Goal: Task Accomplishment & Management: Manage account settings

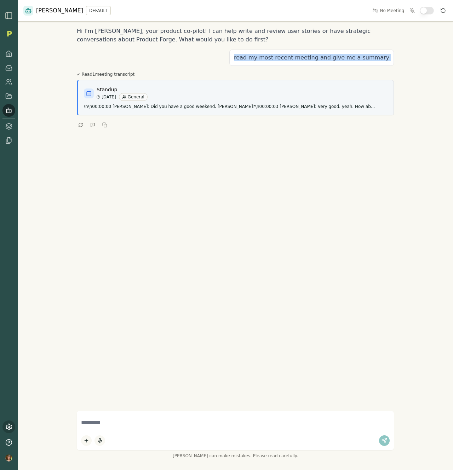
click at [4, 422] on link at bounding box center [8, 426] width 13 height 13
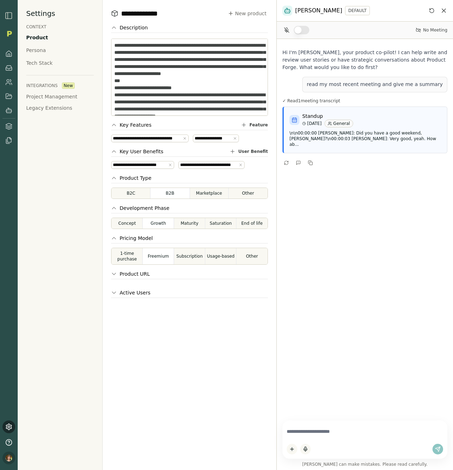
click at [8, 457] on html "**********" at bounding box center [226, 235] width 453 height 470
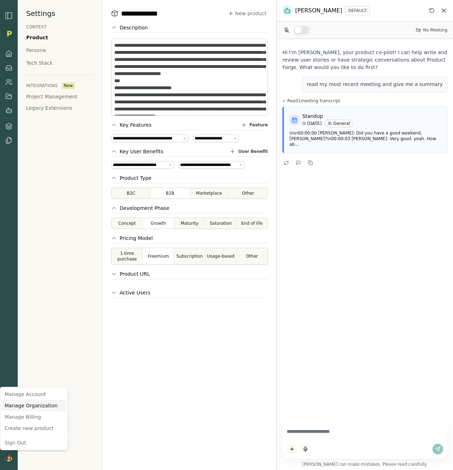
click at [44, 407] on div "Manage Organization" at bounding box center [34, 405] width 64 height 11
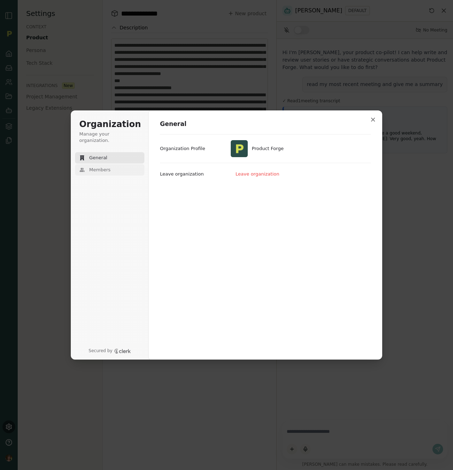
click at [116, 164] on button "Members" at bounding box center [109, 169] width 69 height 11
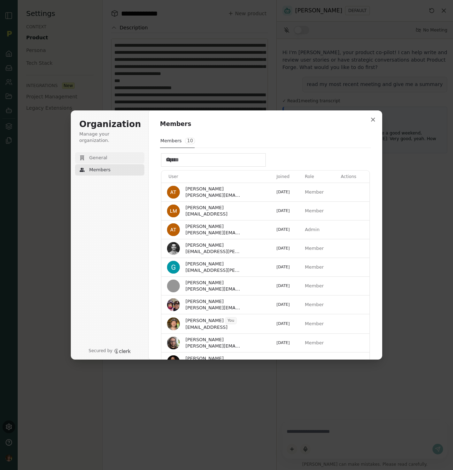
click at [119, 154] on button "General" at bounding box center [109, 157] width 69 height 11
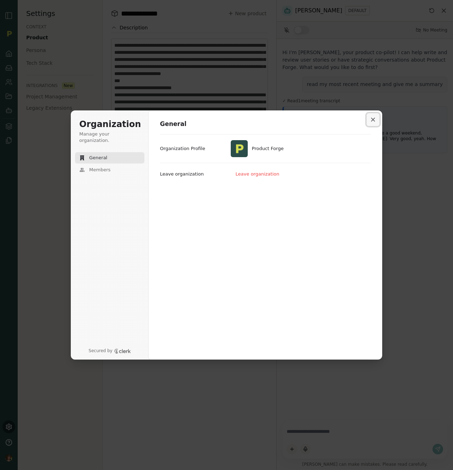
click at [369, 118] on button "Close modal" at bounding box center [372, 119] width 13 height 13
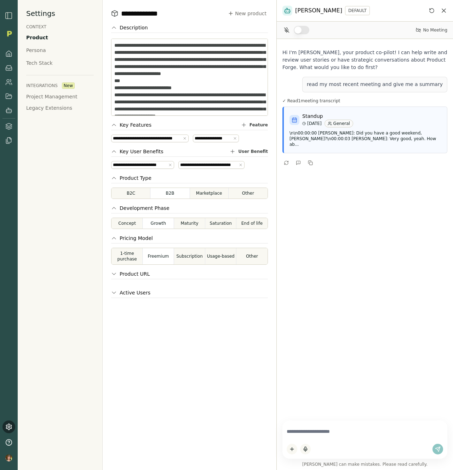
click at [7, 14] on img "button" at bounding box center [9, 15] width 8 height 8
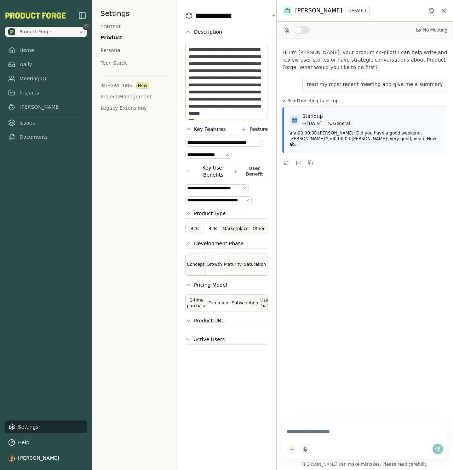
click at [59, 35] on span "Product Forge" at bounding box center [41, 31] width 67 height 7
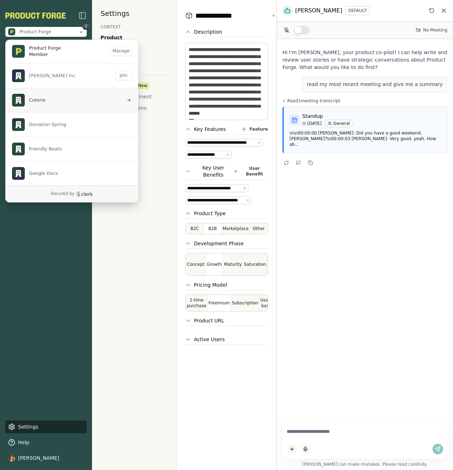
click at [69, 98] on span "Coterie" at bounding box center [67, 100] width 111 height 13
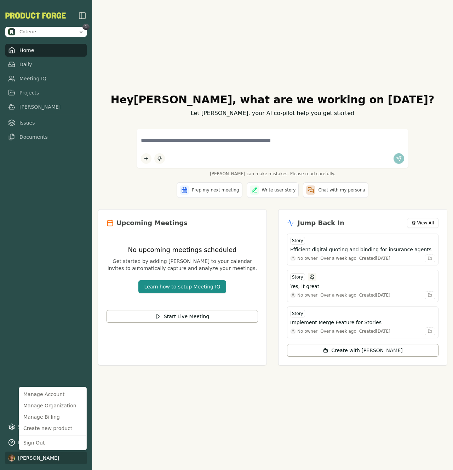
click at [41, 455] on html "Coterie 1 Home Daily Meeting IQ Projects Smith Issues Documents Settings Help L…" at bounding box center [226, 235] width 453 height 470
click at [53, 407] on div "Manage Organization" at bounding box center [53, 405] width 64 height 11
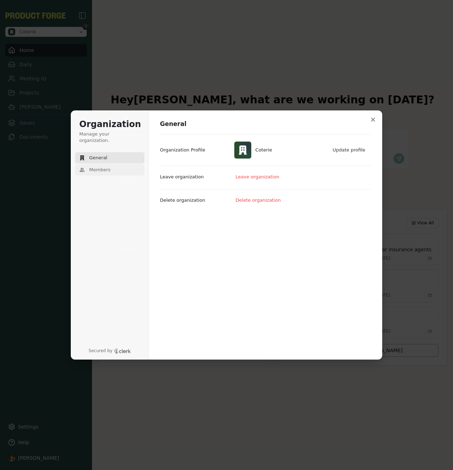
click at [101, 167] on span "Members" at bounding box center [99, 170] width 21 height 6
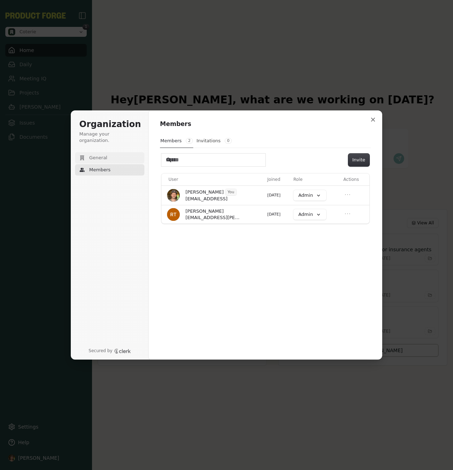
click at [98, 155] on button "General" at bounding box center [109, 157] width 69 height 11
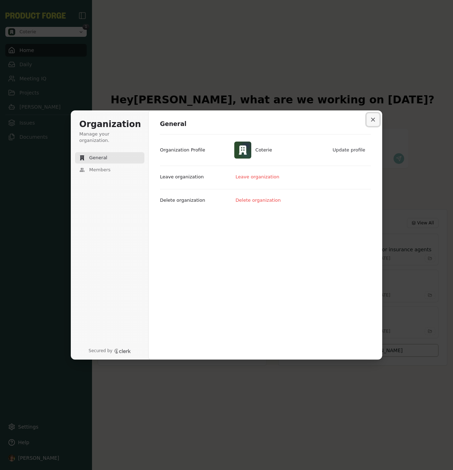
click at [374, 121] on icon "Close modal" at bounding box center [373, 119] width 4 height 4
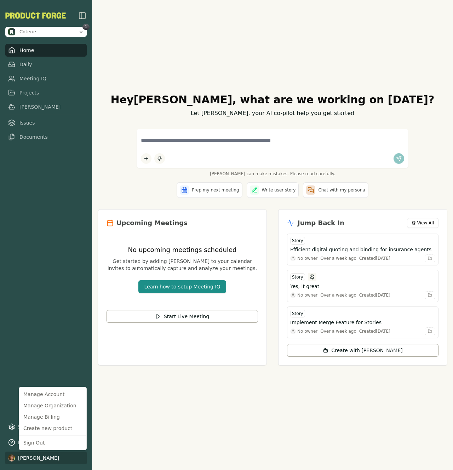
click at [33, 454] on html "Coterie 1 Home Daily Meeting IQ Projects Smith Issues Documents Settings Help L…" at bounding box center [226, 235] width 453 height 470
click at [48, 246] on html "Coterie 1 Home Daily Meeting IQ Projects Smith Issues Documents Settings Help L…" at bounding box center [226, 235] width 453 height 470
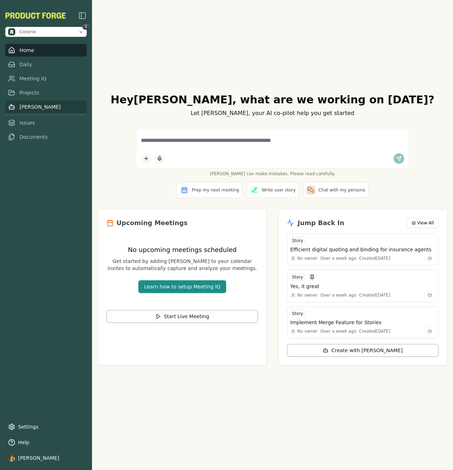
click at [34, 104] on link "[PERSON_NAME]" at bounding box center [45, 106] width 81 height 13
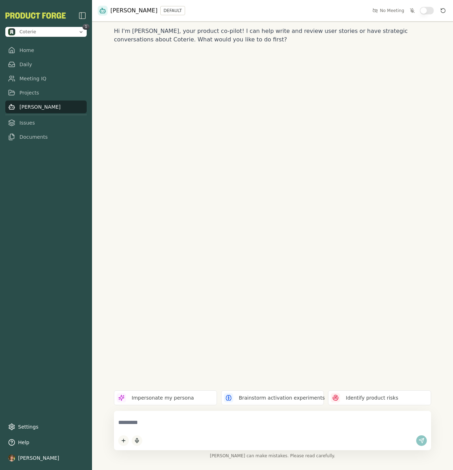
click at [180, 416] on textarea at bounding box center [272, 422] width 308 height 15
type textarea "**********"
click at [11, 423] on icon at bounding box center [11, 426] width 7 height 7
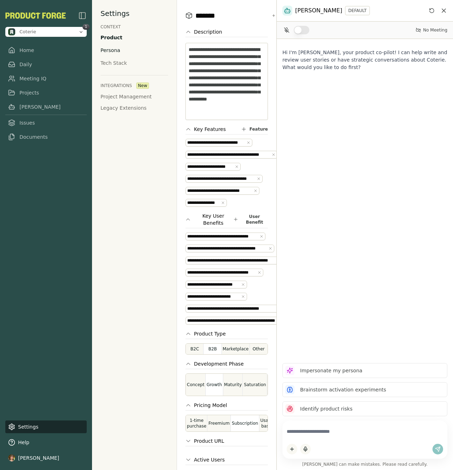
click at [116, 52] on div "Persona" at bounding box center [110, 50] width 20 height 7
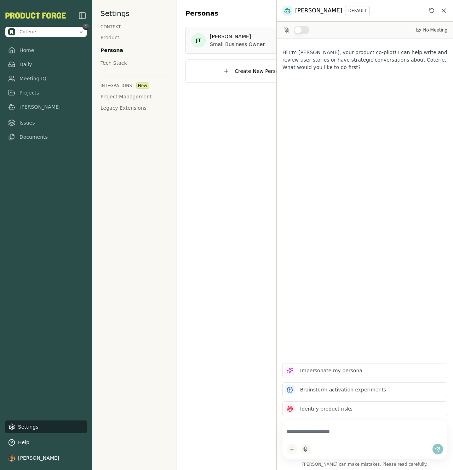
click at [449, 7] on div "Smith DEFAULT" at bounding box center [364, 11] width 176 height 22
click at [448, 10] on div "Smith DEFAULT" at bounding box center [364, 11] width 176 height 22
click at [445, 11] on icon "Close chat" at bounding box center [443, 10] width 7 height 7
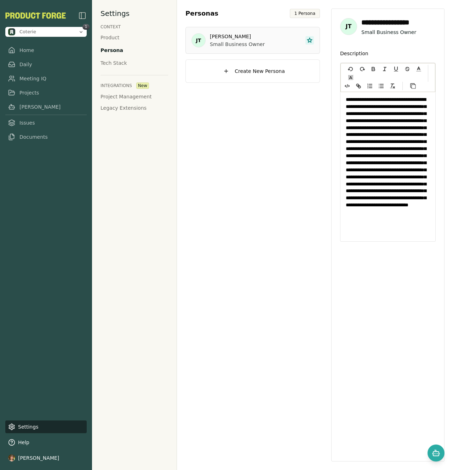
click at [83, 17] on img "button" at bounding box center [82, 15] width 8 height 8
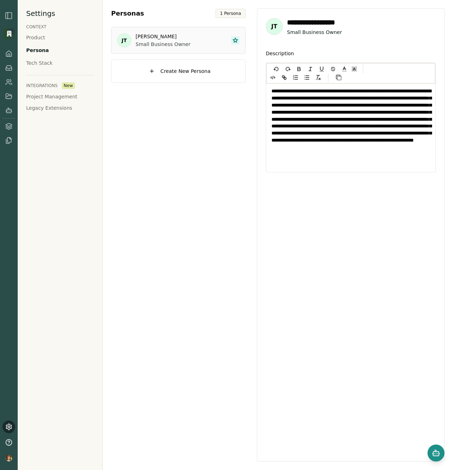
click at [437, 450] on icon "Open chat" at bounding box center [435, 452] width 8 height 8
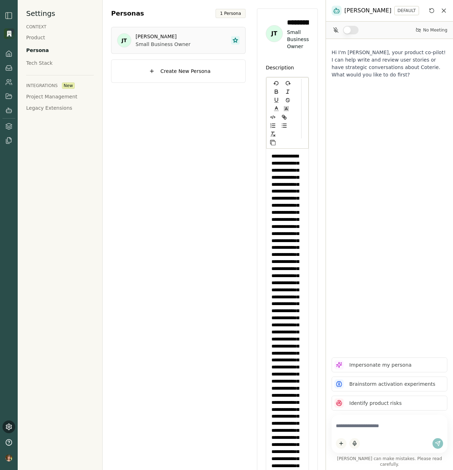
drag, startPoint x: 276, startPoint y: 167, endPoint x: 422, endPoint y: 167, distance: 146.0
click at [422, 167] on div "Smith DEFAULT No Meeting Hi I'm Smith, your product co-pilot! I can help write …" at bounding box center [388, 235] width 127 height 470
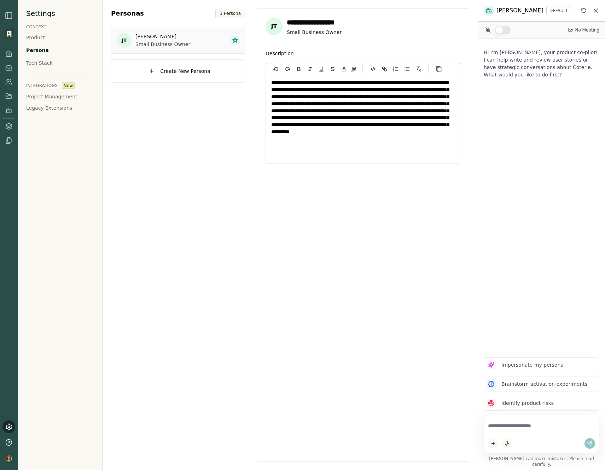
click at [452, 430] on textarea at bounding box center [541, 426] width 107 height 14
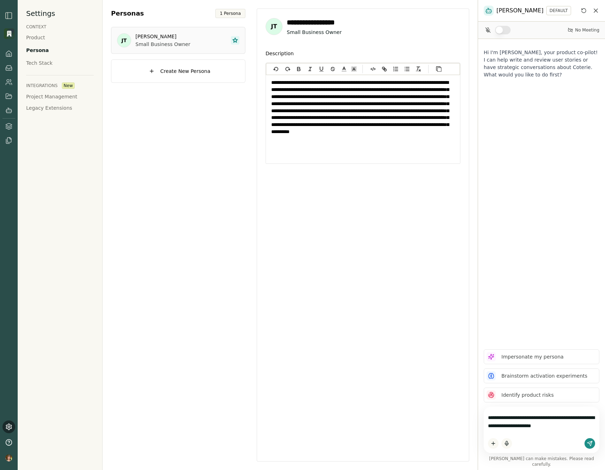
type textarea "**********"
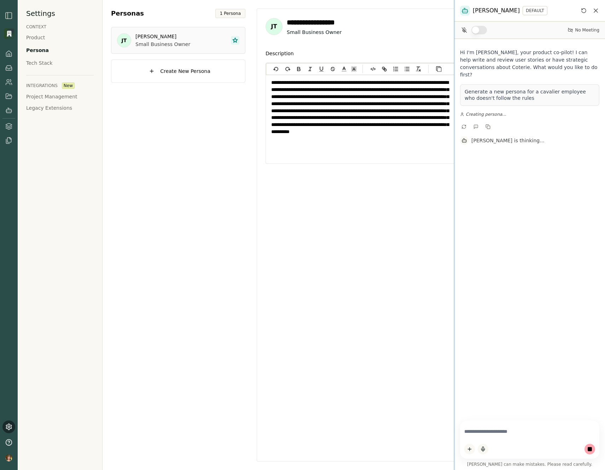
drag, startPoint x: 478, startPoint y: 267, endPoint x: 454, endPoint y: 273, distance: 25.0
click at [452, 273] on div at bounding box center [454, 235] width 1 height 470
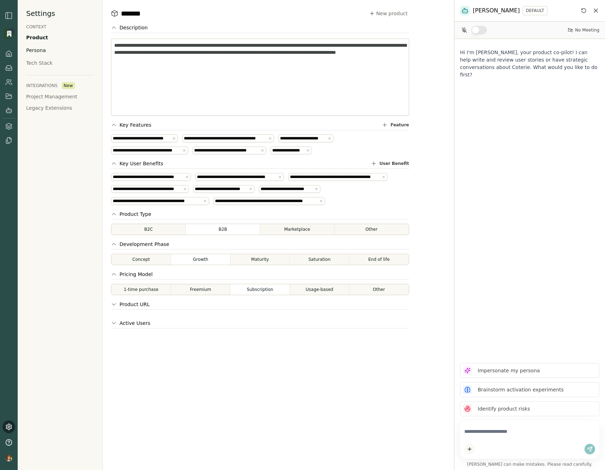
click at [42, 49] on div "Persona" at bounding box center [36, 50] width 20 height 7
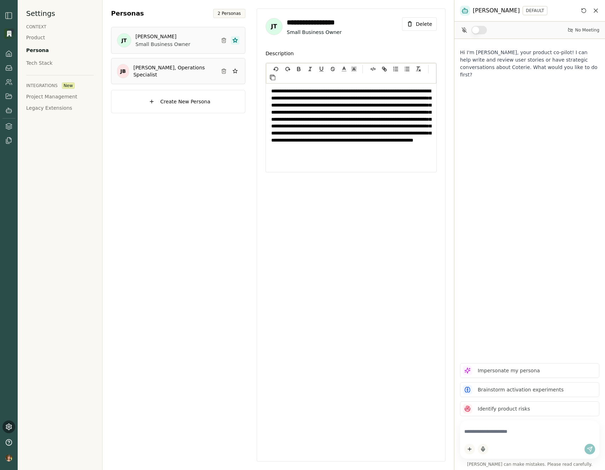
click at [181, 74] on h3 "Jamie Brooks, Operations Specialist" at bounding box center [174, 71] width 82 height 14
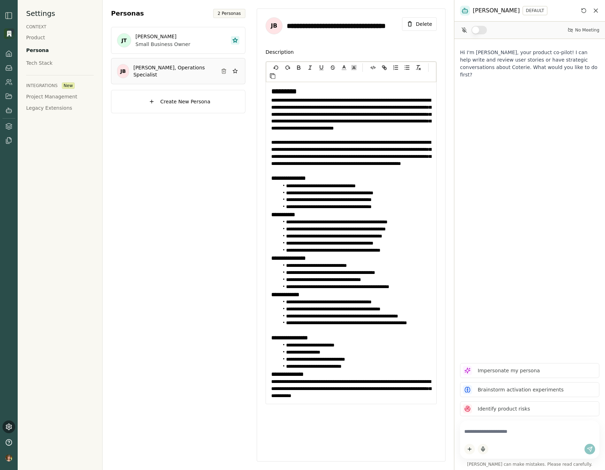
drag, startPoint x: 364, startPoint y: 246, endPoint x: 360, endPoint y: 208, distance: 38.0
click at [364, 246] on li "**********" at bounding box center [355, 243] width 152 height 7
click at [392, 127] on p "**********" at bounding box center [351, 118] width 160 height 42
click at [391, 134] on p "**********" at bounding box center [351, 118] width 160 height 42
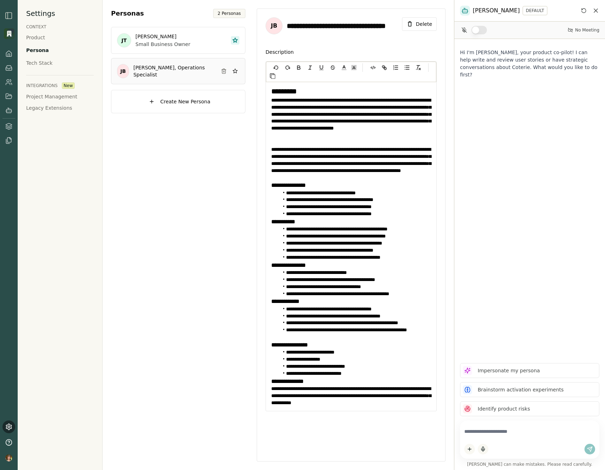
click at [404, 177] on p "**********" at bounding box center [351, 163] width 160 height 35
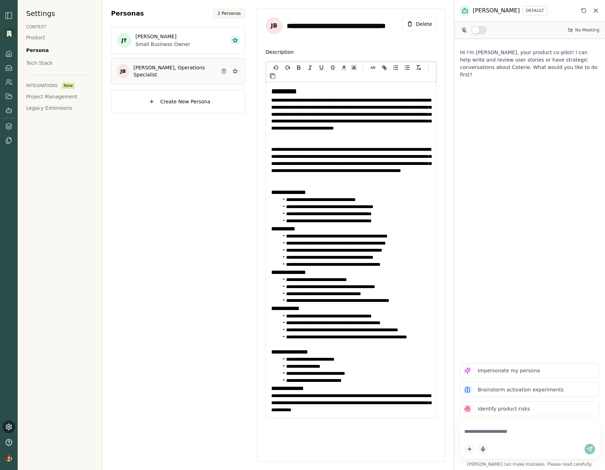
click at [326, 90] on h2 "*********" at bounding box center [351, 91] width 160 height 11
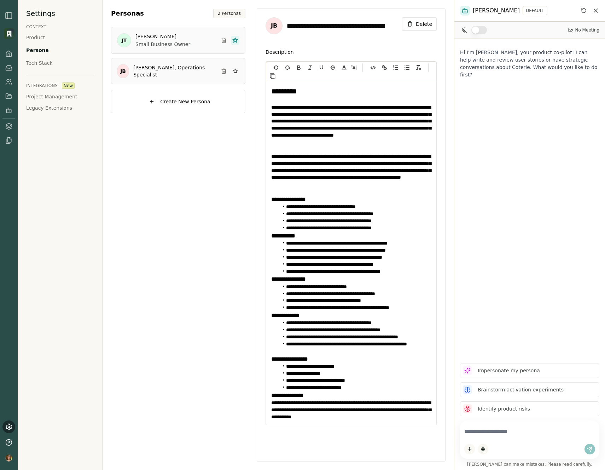
click at [193, 40] on div "JT Jennifer Thompson Small Business Owner" at bounding box center [178, 40] width 122 height 15
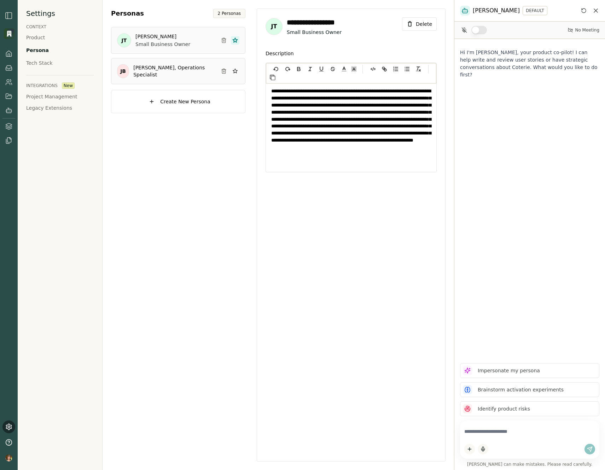
click at [192, 70] on h3 "Jamie Brooks, Operations Specialist" at bounding box center [174, 71] width 82 height 14
type input "**********"
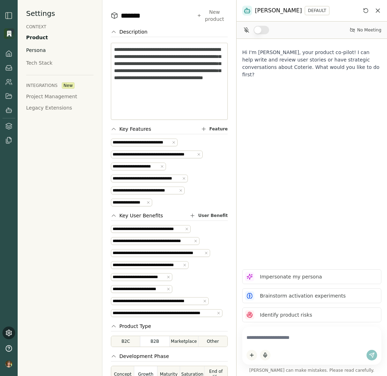
drag, startPoint x: 48, startPoint y: 47, endPoint x: 32, endPoint y: 52, distance: 16.9
click at [47, 47] on div "Settings CONTEXT Product Persona Tech Stack INTEGRATIONS New Project Management…" at bounding box center [60, 188] width 85 height 376
click at [30, 52] on div "Persona" at bounding box center [36, 50] width 20 height 7
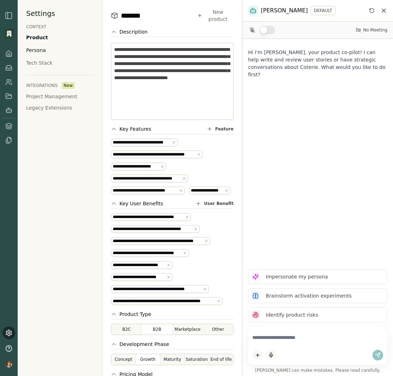
click at [37, 53] on div "Persona" at bounding box center [36, 50] width 20 height 7
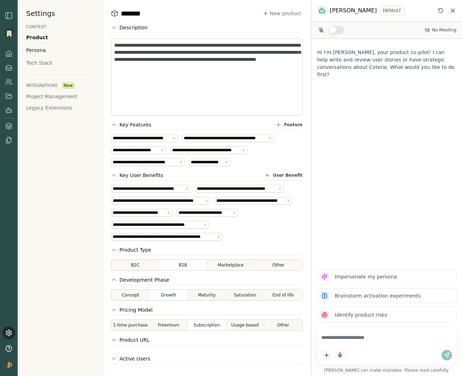
click at [40, 52] on div "Persona" at bounding box center [36, 50] width 20 height 7
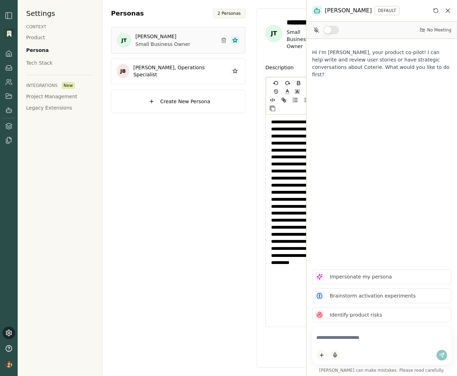
click at [447, 11] on icon "Close chat" at bounding box center [447, 10] width 7 height 7
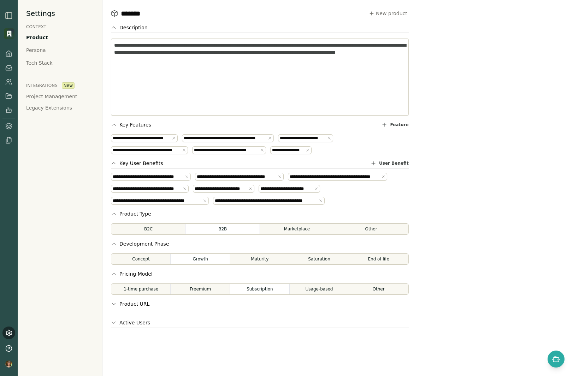
click at [45, 46] on div "Settings CONTEXT Product Persona Tech Stack INTEGRATIONS New Project Management…" at bounding box center [60, 188] width 85 height 376
click at [35, 52] on div "Persona" at bounding box center [36, 50] width 20 height 7
